Goal: Find contact information: Find contact information

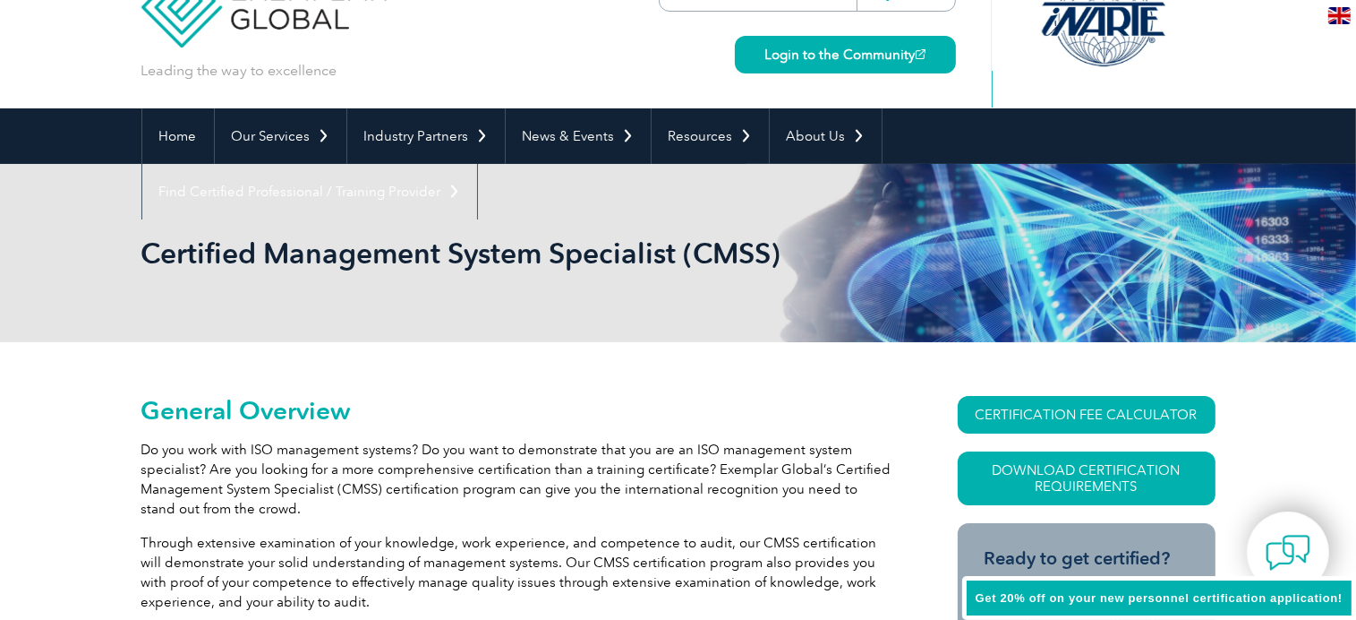
scroll to position [90, 0]
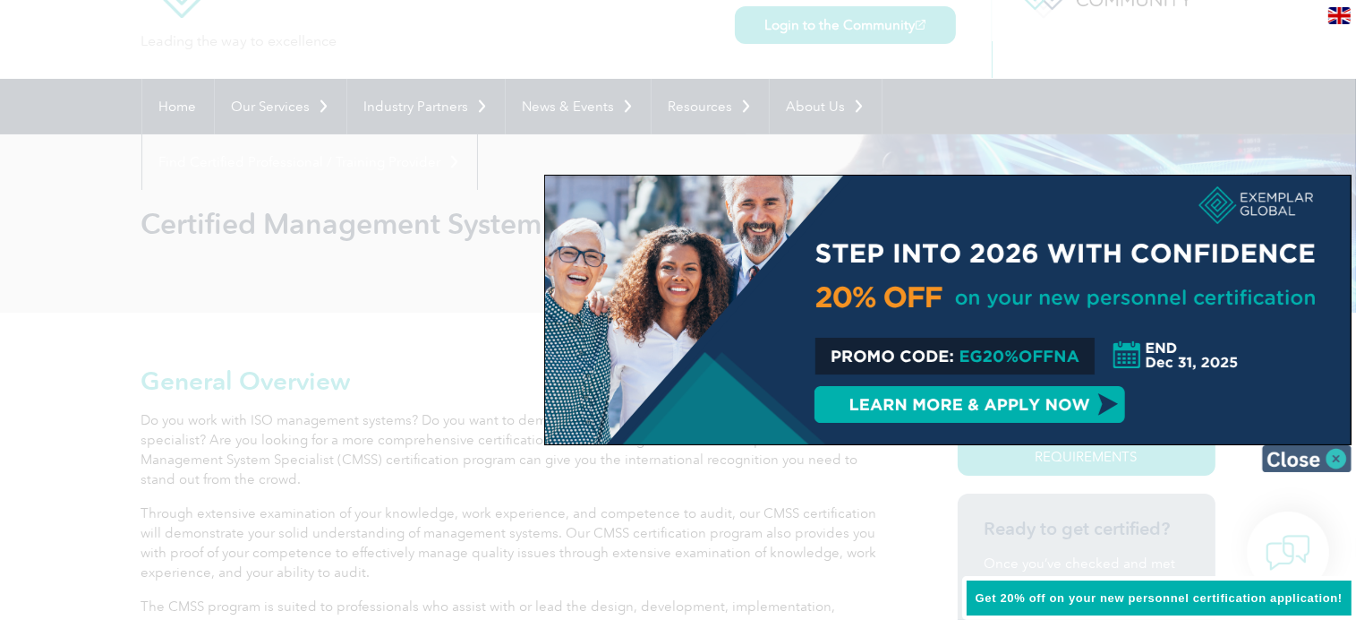
click at [1343, 458] on img at bounding box center [1307, 458] width 90 height 27
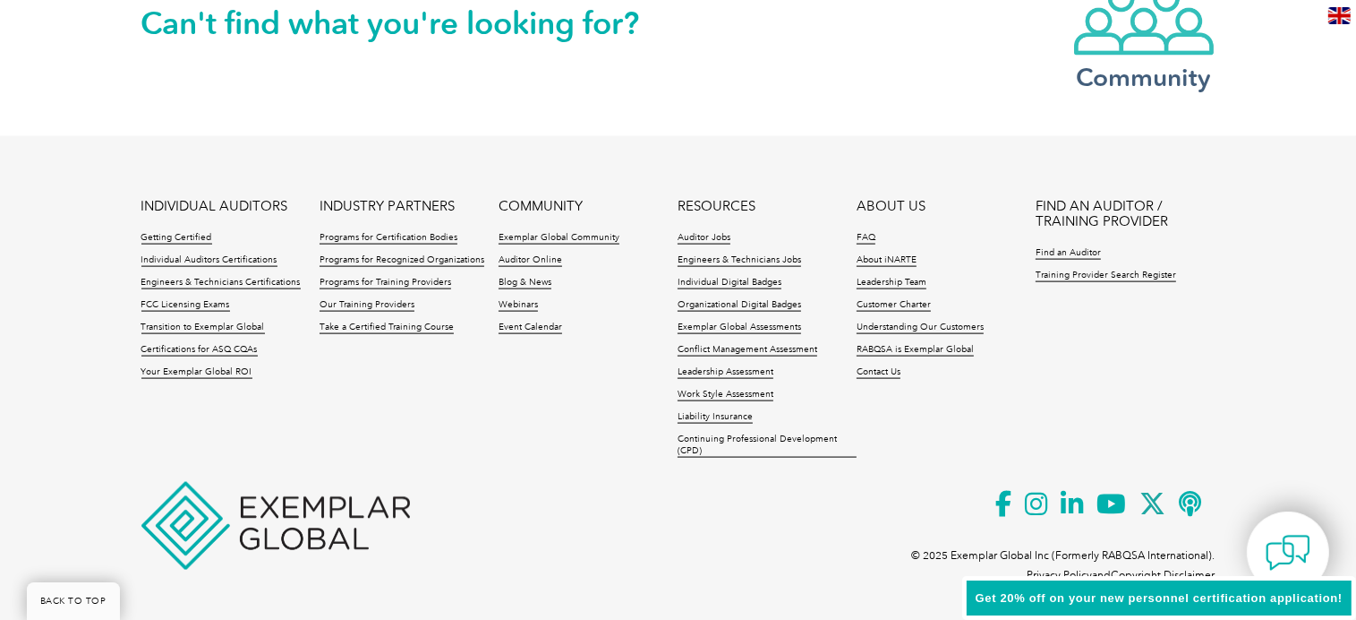
scroll to position [2317, 0]
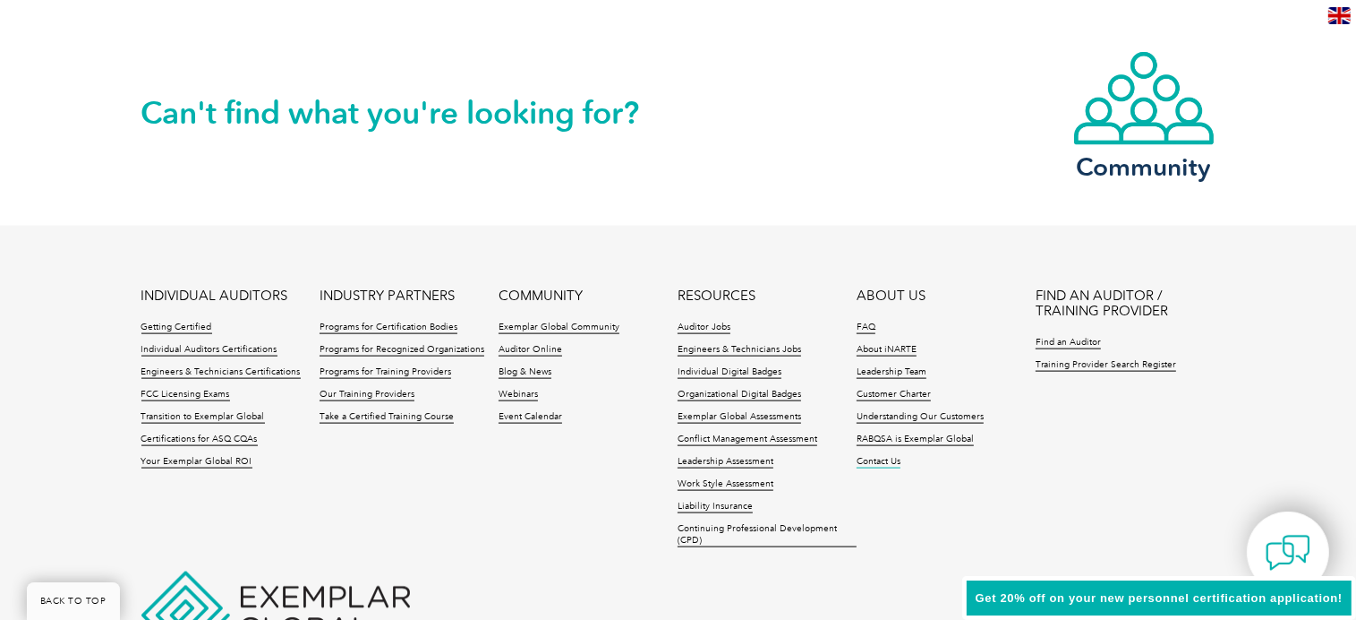
click at [885, 458] on link "Contact Us" at bounding box center [879, 462] width 44 height 13
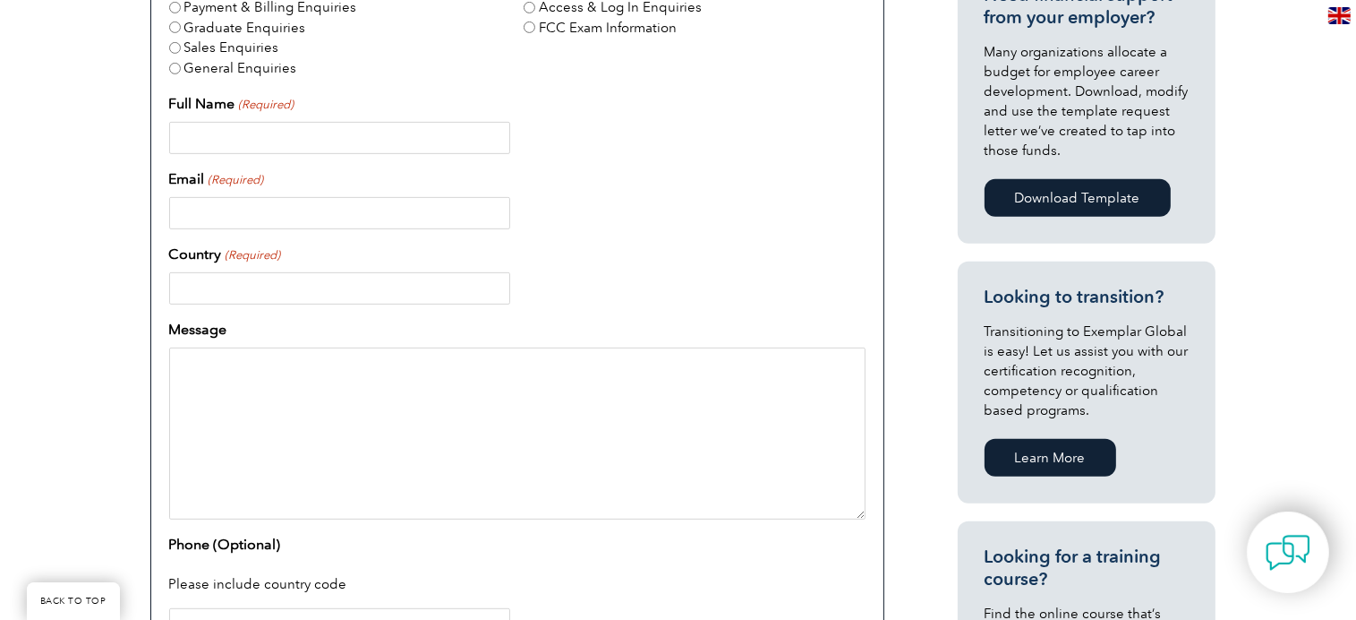
scroll to position [448, 0]
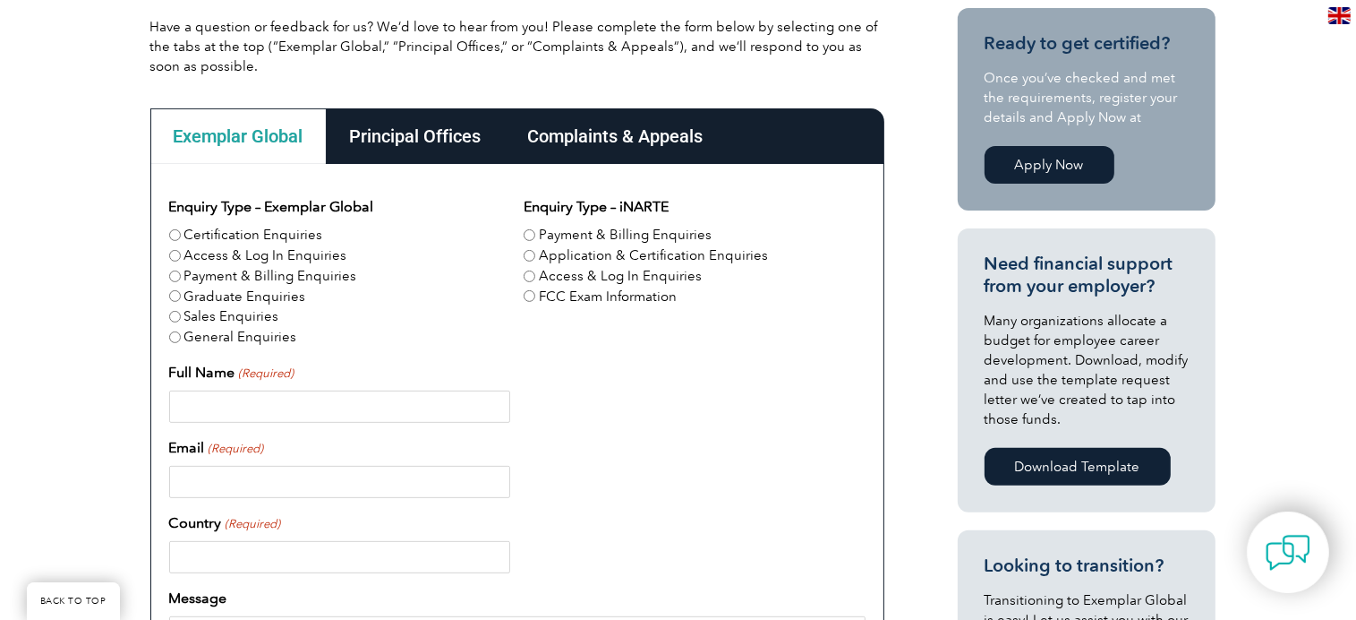
click at [433, 137] on div "Principal Offices" at bounding box center [416, 136] width 178 height 56
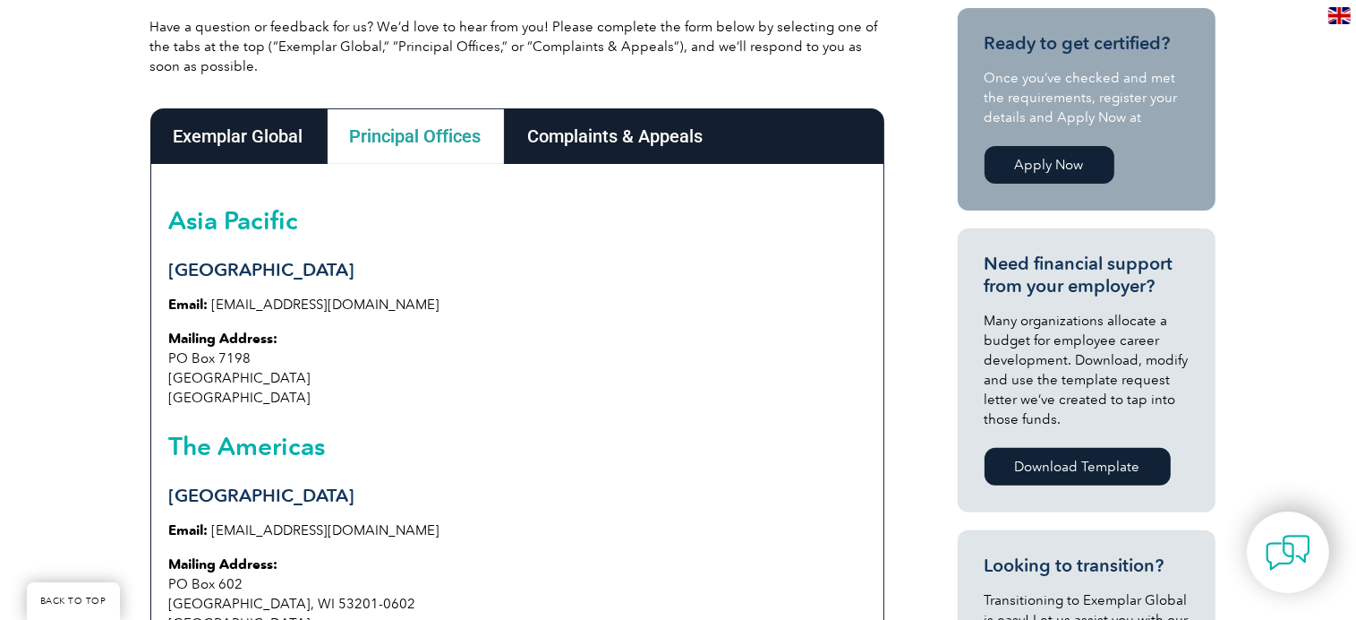
click at [630, 144] on div "Complaints & Appeals" at bounding box center [616, 136] width 222 height 56
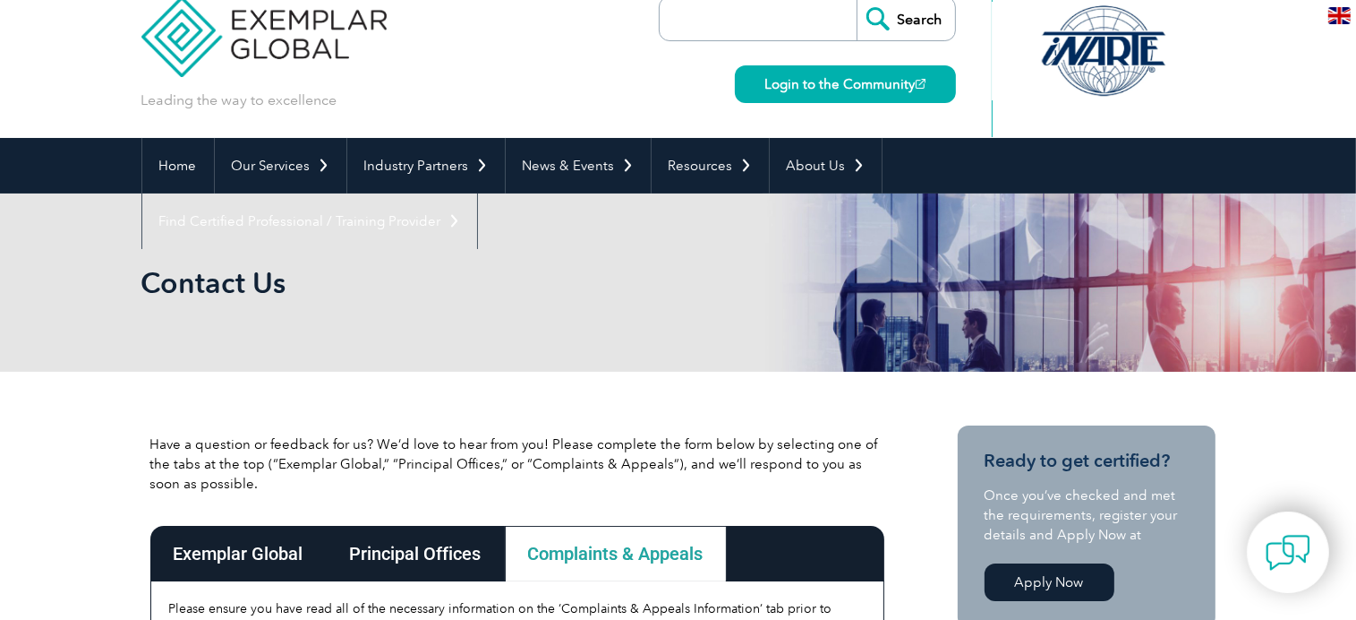
scroll to position [0, 0]
